Goal: Find specific page/section: Find specific page/section

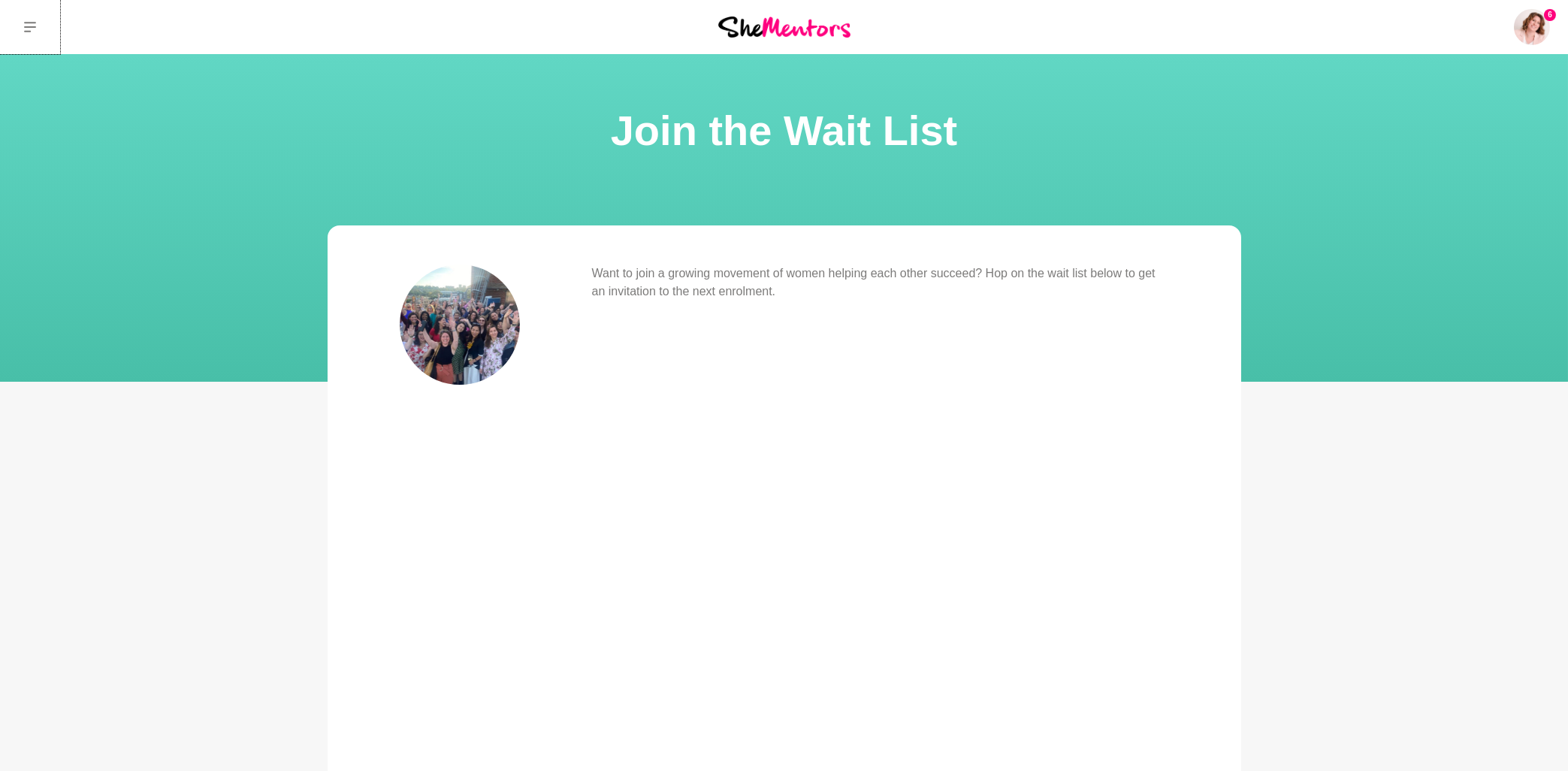
click at [30, 30] on icon at bounding box center [30, 27] width 12 height 12
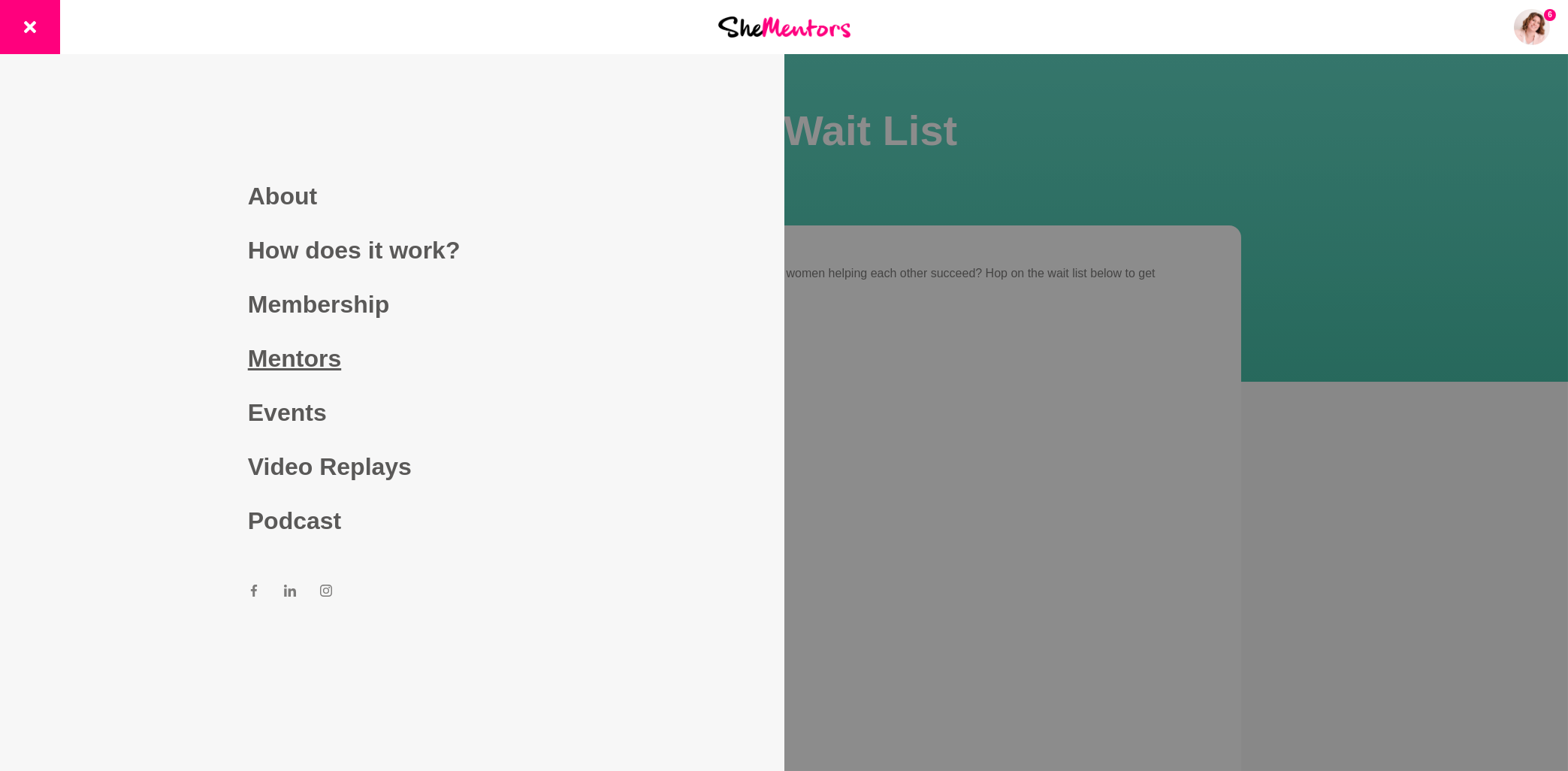
click at [315, 361] on link "Mentors" at bounding box center [392, 358] width 289 height 54
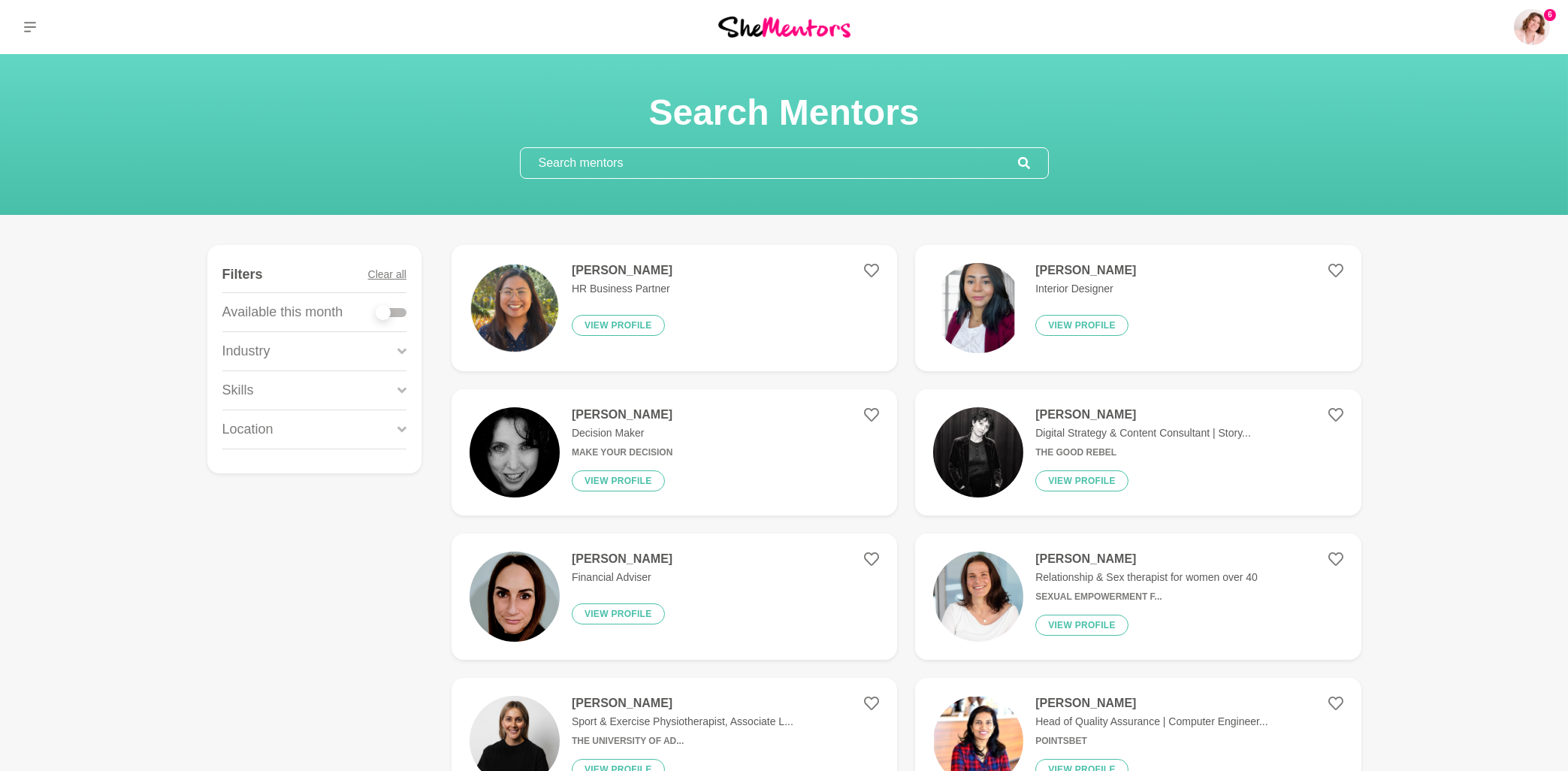
click at [647, 163] on input "text" at bounding box center [769, 163] width 498 height 30
paste input "[PERSON_NAME]"
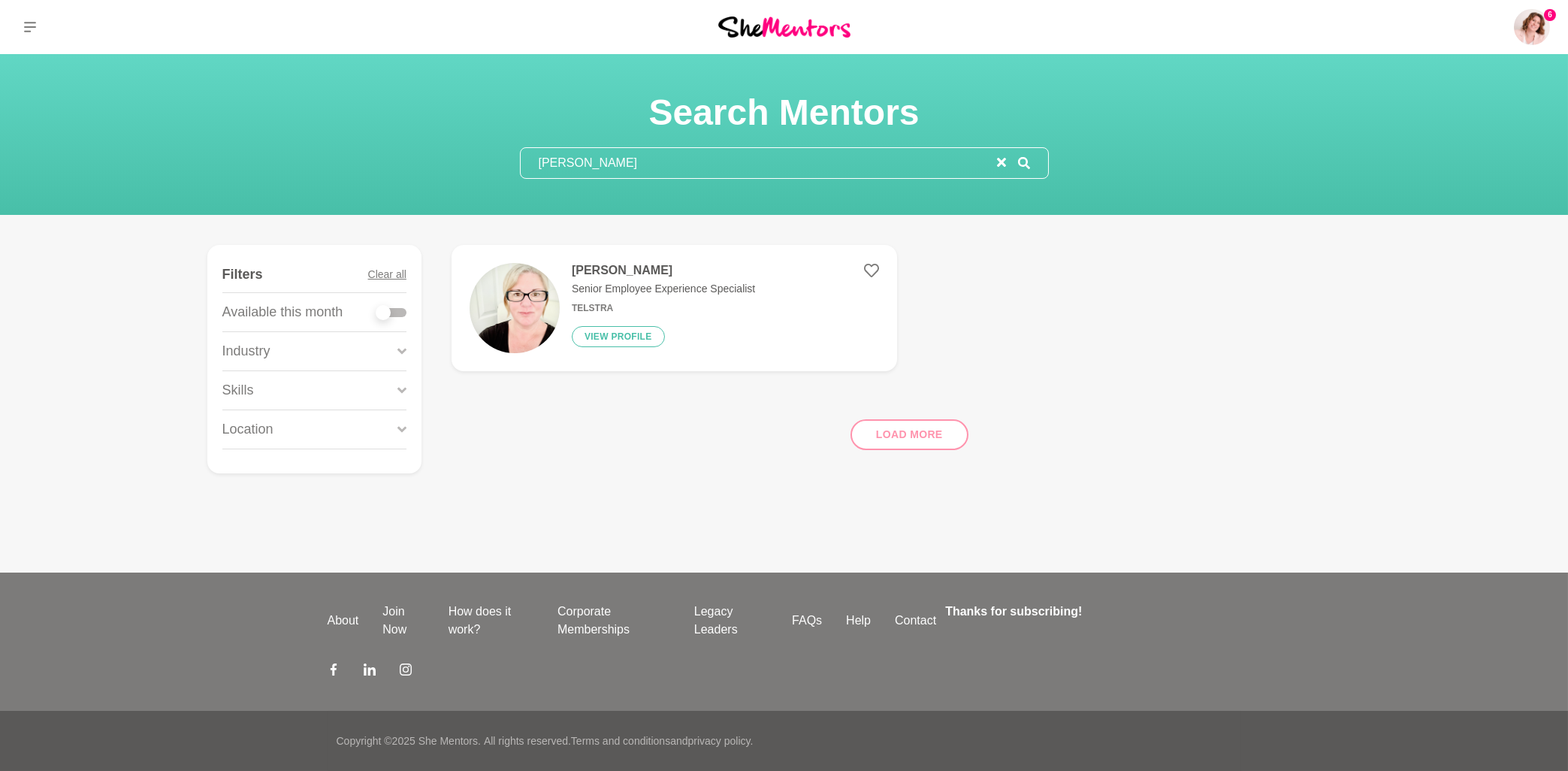
type input "[PERSON_NAME]"
click at [631, 268] on h4 "[PERSON_NAME]" at bounding box center [663, 270] width 183 height 15
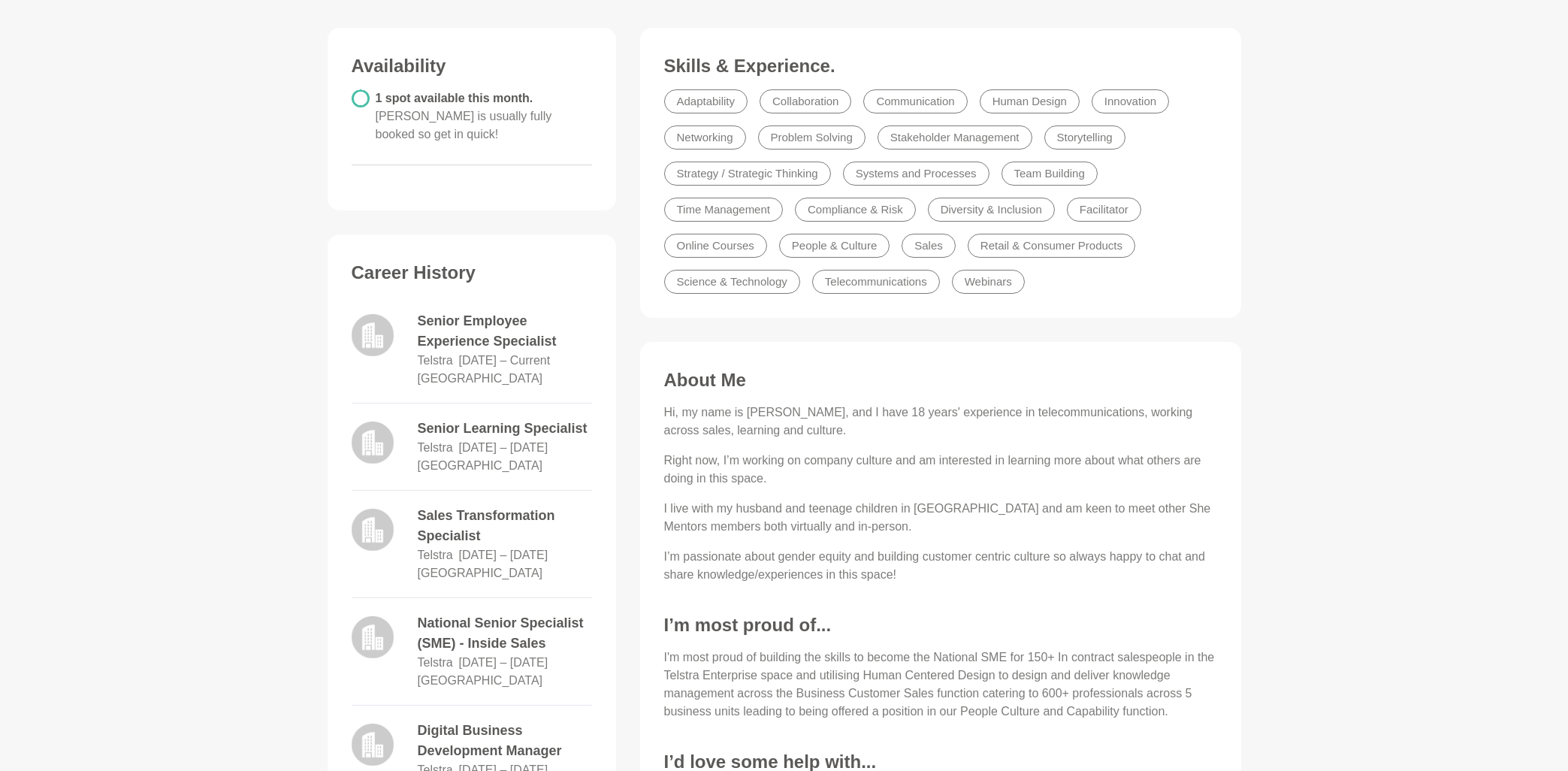
scroll to position [403, 0]
